Goal: Use online tool/utility: Utilize a website feature to perform a specific function

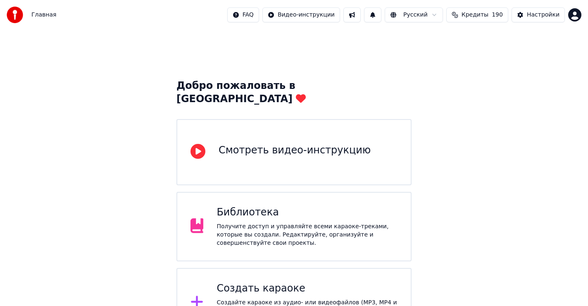
click at [259, 206] on div "Библиотека Получите доступ и управляйте всеми караоке-треками, которые вы созда…" at bounding box center [306, 226] width 181 height 41
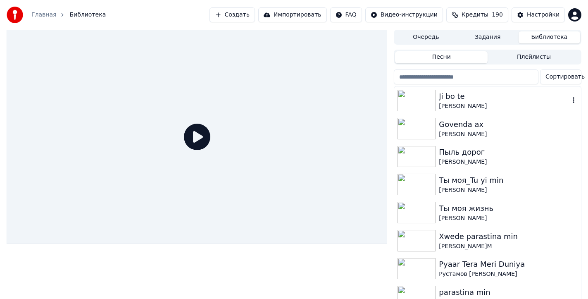
click at [461, 100] on div "Ji bo te" at bounding box center [503, 96] width 130 height 12
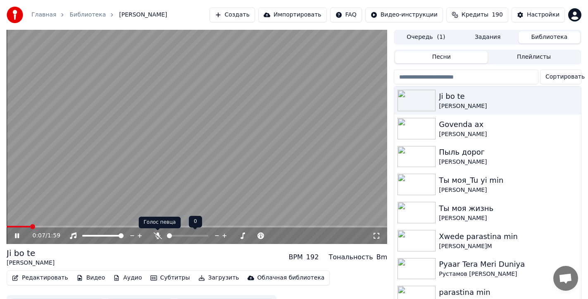
click at [156, 235] on icon at bounding box center [158, 235] width 8 height 7
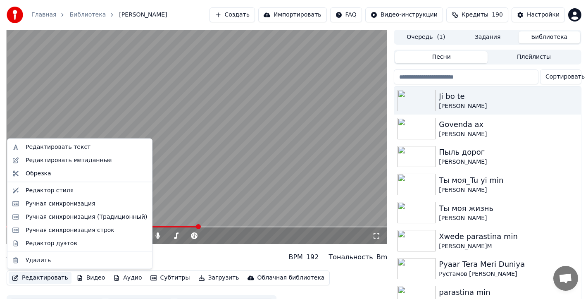
click at [39, 275] on button "Редактировать" at bounding box center [40, 278] width 63 height 12
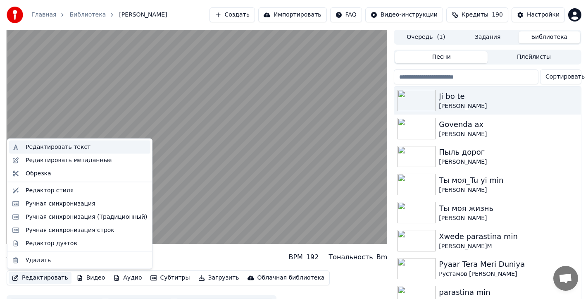
click at [57, 145] on div "Редактировать текст" at bounding box center [58, 147] width 65 height 8
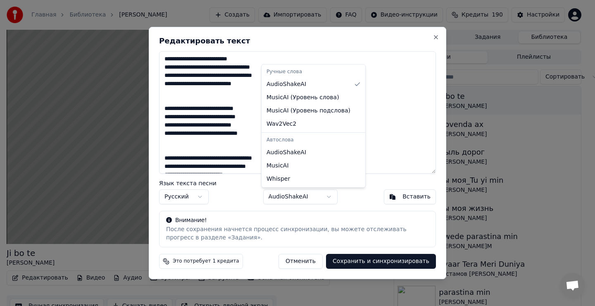
click at [325, 197] on body "Главная Библиотека Ji bo te • Рустамов [PERSON_NAME] Импортировать FAQ Видео-ин…" at bounding box center [294, 153] width 588 height 306
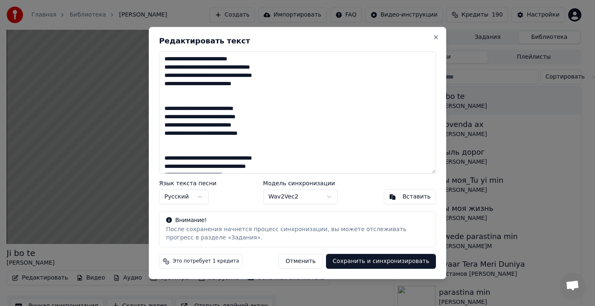
click at [386, 264] on button "Сохранить и синхронизировать" at bounding box center [381, 261] width 110 height 15
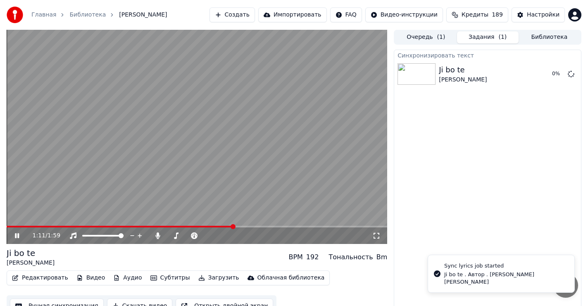
click at [15, 235] on icon at bounding box center [17, 235] width 4 height 5
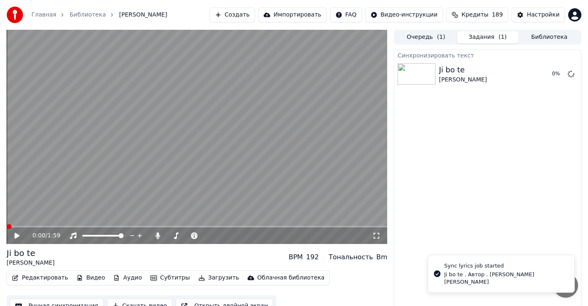
click at [7, 229] on span at bounding box center [9, 226] width 5 height 5
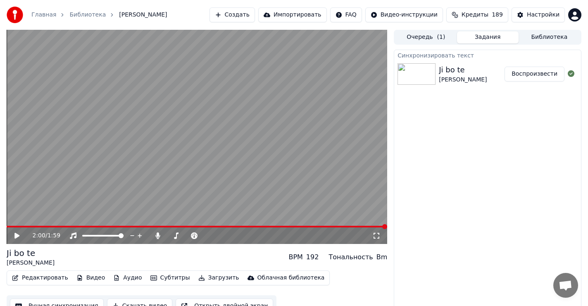
click at [17, 236] on icon at bounding box center [16, 235] width 5 height 6
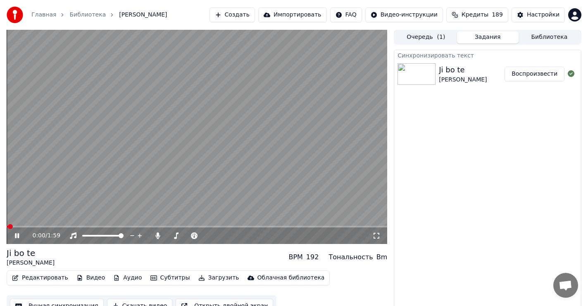
click at [17, 236] on icon at bounding box center [22, 235] width 19 height 7
click at [157, 235] on icon at bounding box center [157, 235] width 5 height 7
